Goal: Navigation & Orientation: Find specific page/section

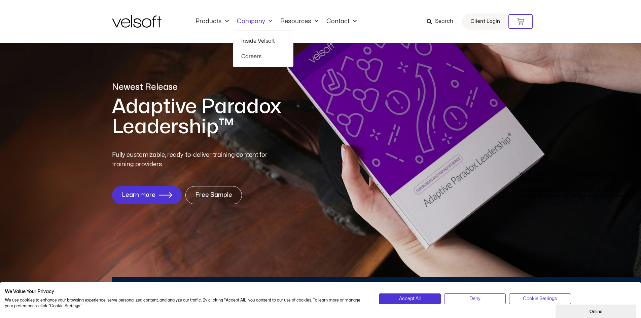
click at [253, 22] on link "Company" at bounding box center [254, 21] width 43 height 7
click at [251, 47] on link "Inside Velsoft" at bounding box center [263, 40] width 44 height 15
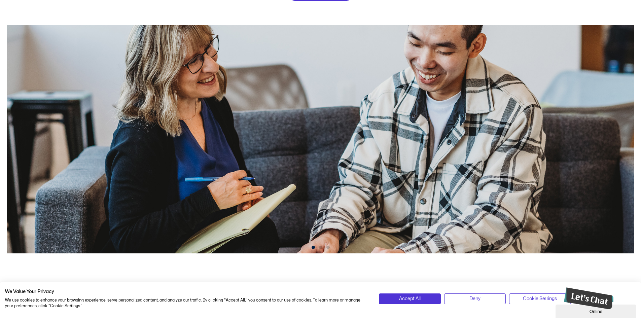
scroll to position [236, 0]
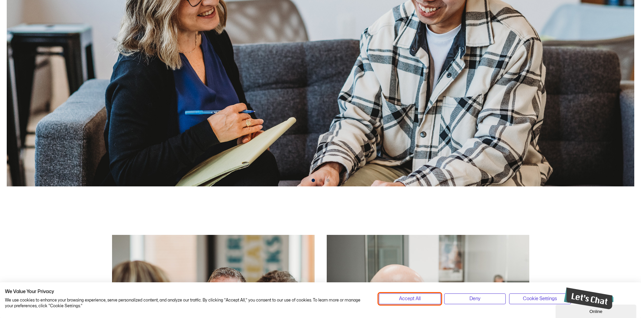
click at [401, 298] on span "Accept All" at bounding box center [410, 298] width 22 height 7
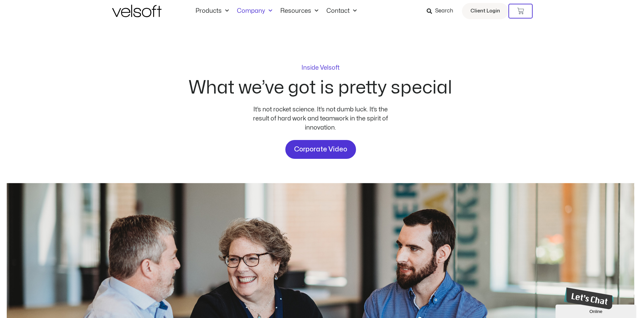
scroll to position [0, 0]
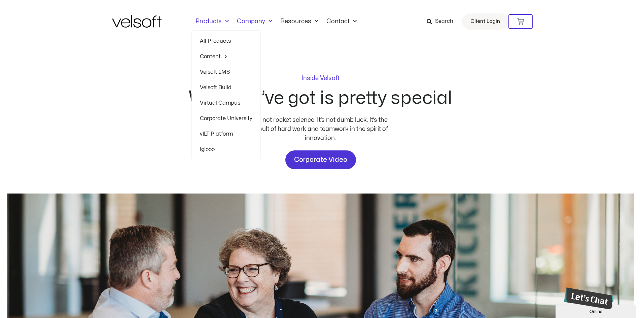
click at [222, 20] on span "Menu" at bounding box center [225, 21] width 7 height 11
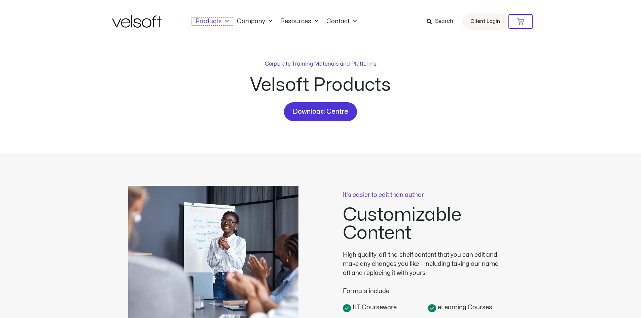
click at [222, 20] on span "Menu" at bounding box center [225, 21] width 7 height 11
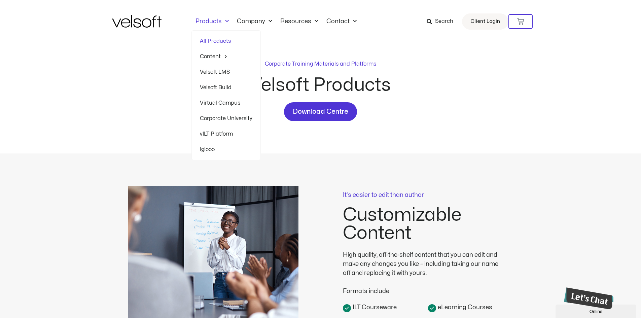
click at [215, 74] on link "Velsoft LMS" at bounding box center [226, 71] width 52 height 15
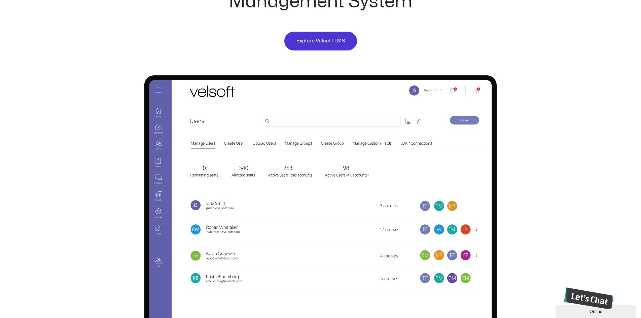
scroll to position [471, 0]
